Goal: Book appointment/travel/reservation

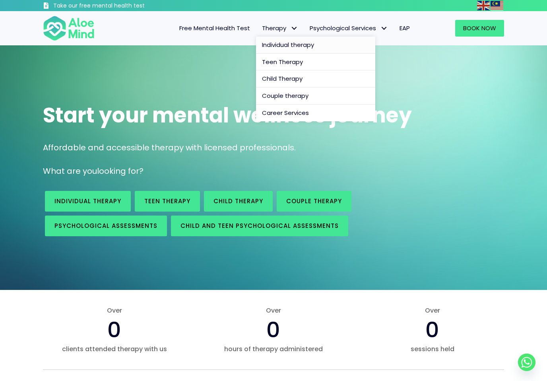
click at [298, 39] on link "Individual therapy" at bounding box center [315, 45] width 119 height 17
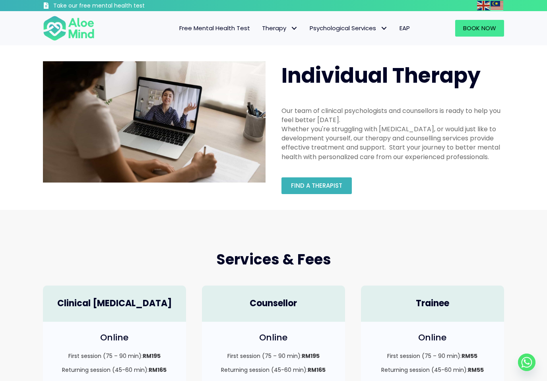
click at [318, 182] on span "Find a therapist" at bounding box center [316, 185] width 51 height 8
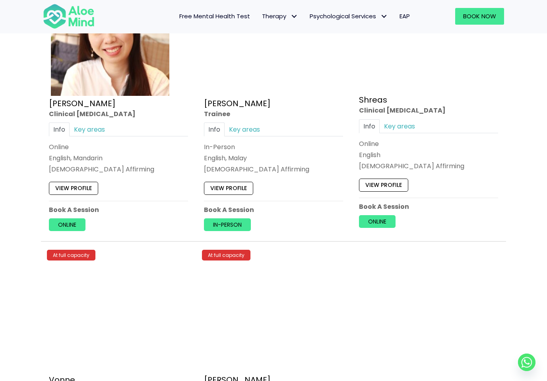
scroll to position [3097, 0]
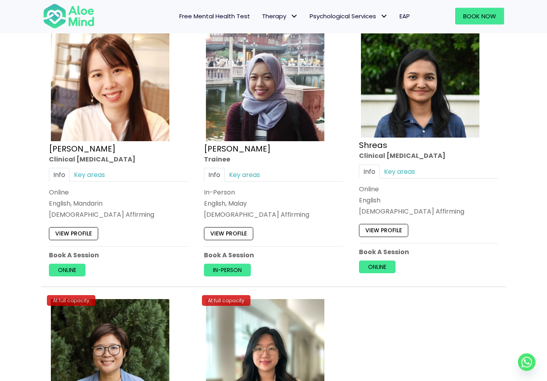
click at [213, 228] on link "View profile" at bounding box center [228, 234] width 49 height 13
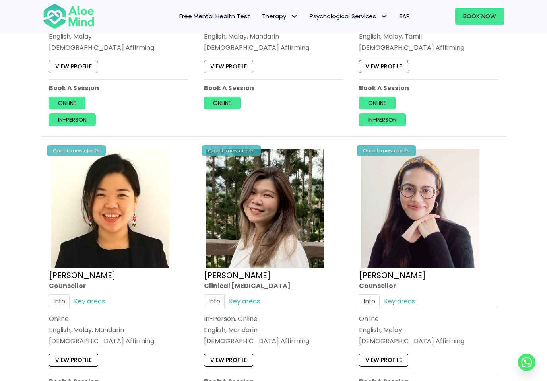
scroll to position [1166, 0]
